Goal: Check status: Check status

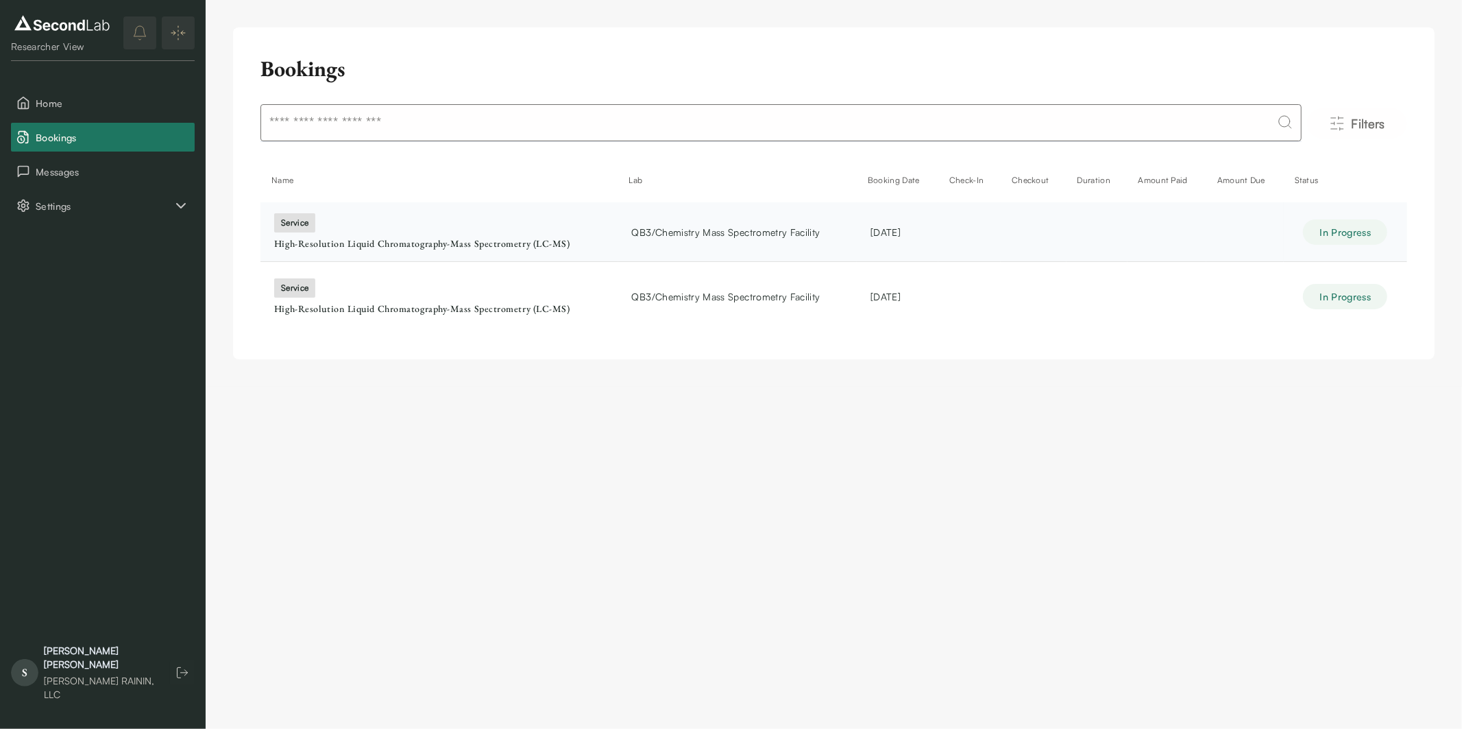
click at [461, 235] on td "service High-Resolution Liquid Chromatography-Mass Spectrometry (LC-MS)" at bounding box center [439, 232] width 358 height 60
click at [516, 292] on td "service High-Resolution Liquid Chromatography-Mass Spectrometry (LC-MS)" at bounding box center [439, 296] width 358 height 59
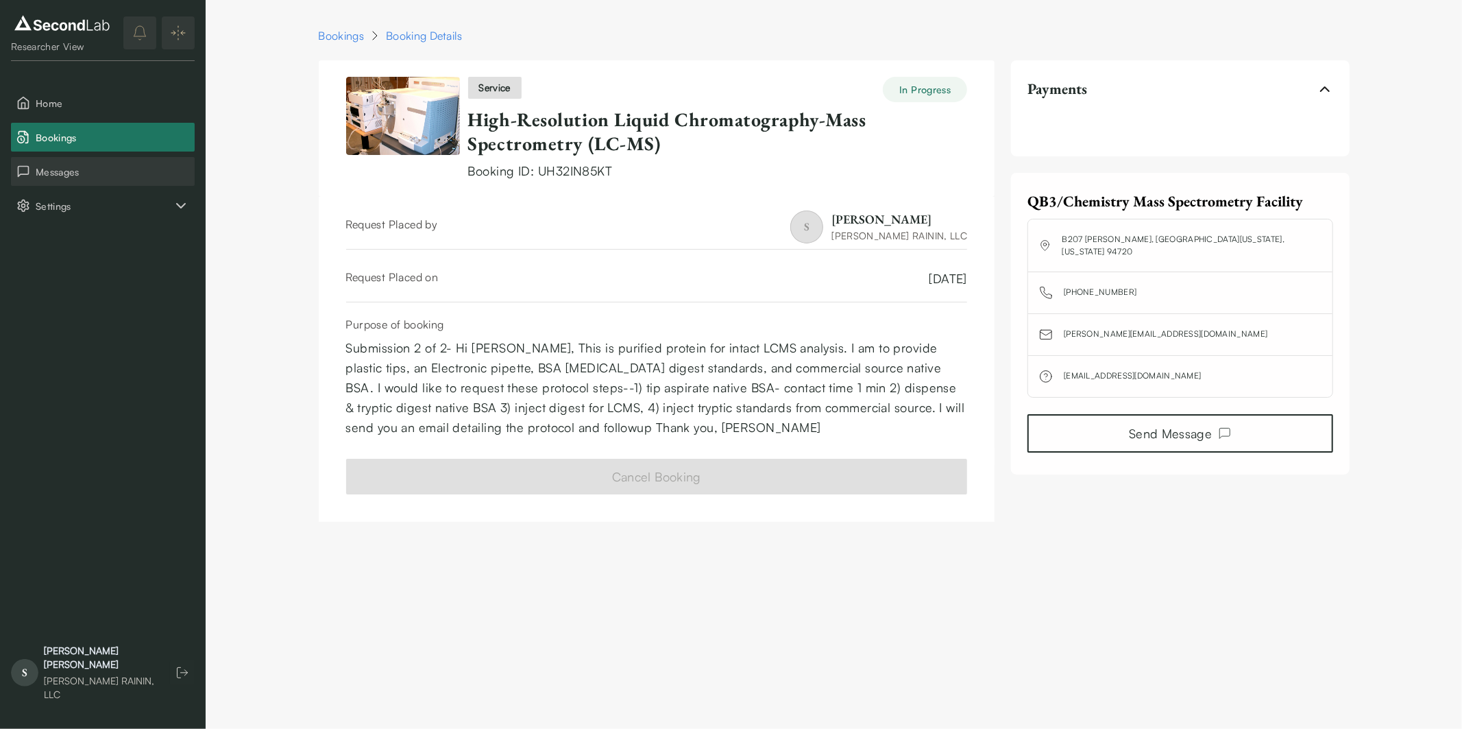
click at [64, 168] on span "Messages" at bounding box center [113, 172] width 154 height 14
